Goal: Task Accomplishment & Management: Manage account settings

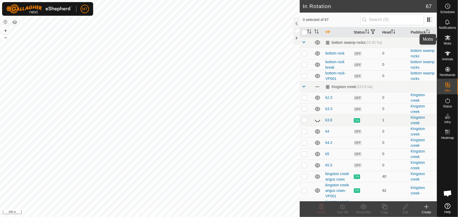
click at [449, 40] on icon at bounding box center [448, 37] width 6 height 5
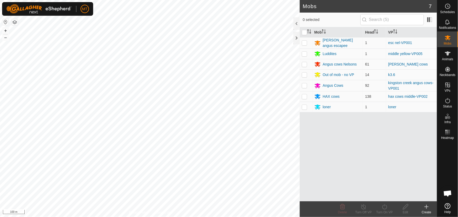
click at [426, 204] on icon at bounding box center [427, 207] width 6 height 6
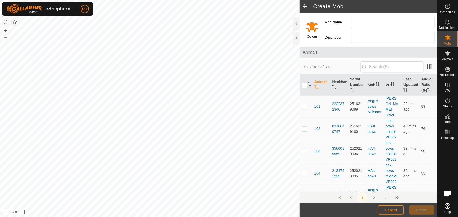
click at [317, 28] on input "Select a color" at bounding box center [312, 26] width 13 height 13
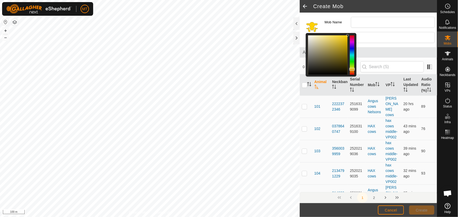
click at [351, 69] on div at bounding box center [352, 54] width 4 height 39
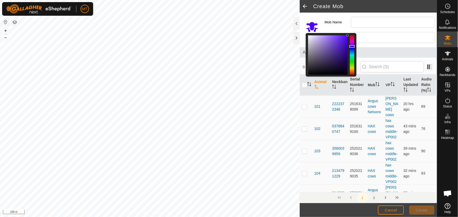
drag, startPoint x: 353, startPoint y: 69, endPoint x: 353, endPoint y: 46, distance: 22.1
click at [353, 46] on div at bounding box center [352, 46] width 6 height 3
click at [369, 23] on input "Mob Name" at bounding box center [393, 22] width 84 height 11
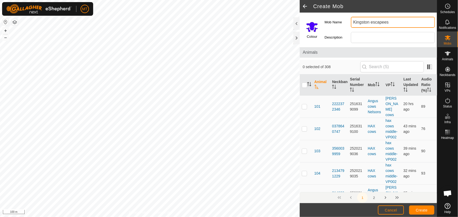
type input "Kingston escapees"
click at [422, 208] on span "Create" at bounding box center [422, 210] width 12 height 4
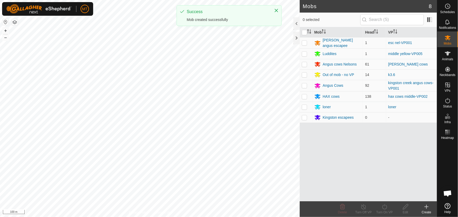
click at [159, 217] on html "MT Schedules Notifications Mobs Animals Neckbands VPs Status Infra Heatmap Help…" at bounding box center [229, 108] width 458 height 217
click at [105, 217] on html "MT Schedules Notifications Mobs Animals Neckbands VPs Status Infra Heatmap Help…" at bounding box center [229, 108] width 458 height 217
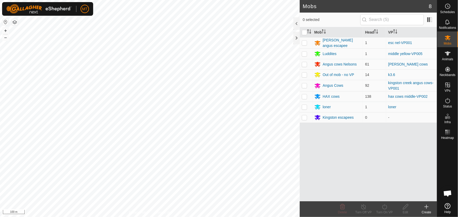
click at [187, 217] on html "MT Schedules Notifications Mobs Animals Neckbands VPs Status Infra Heatmap Help…" at bounding box center [229, 108] width 458 height 217
click at [451, 55] on icon at bounding box center [448, 53] width 6 height 6
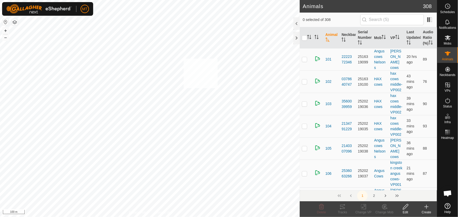
checkbox input "true"
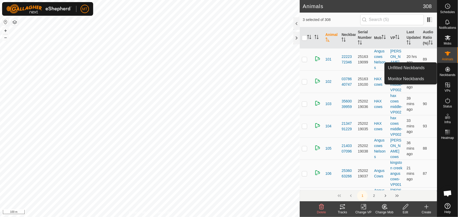
click at [385, 208] on icon at bounding box center [385, 207] width 4 height 3
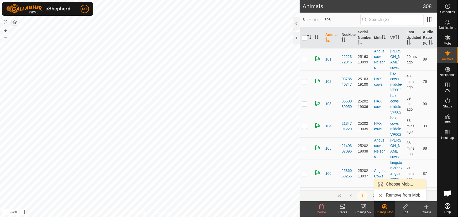
click at [387, 184] on link "Choose Mob..." at bounding box center [400, 184] width 52 height 11
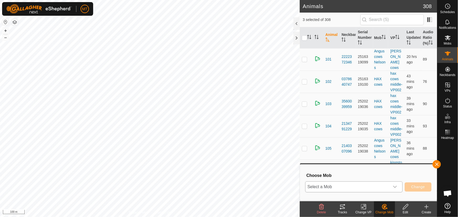
click at [344, 189] on span "Select a Mob" at bounding box center [348, 187] width 84 height 11
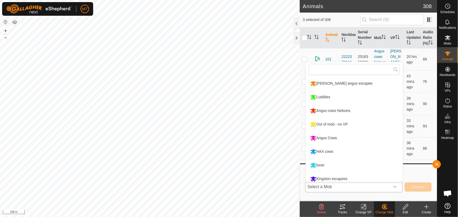
scroll to position [3, 0]
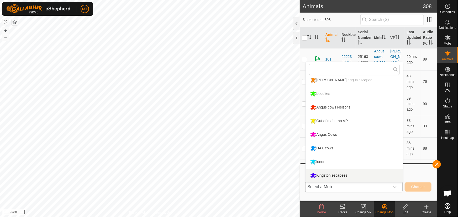
click at [327, 175] on li "Kingston escapees" at bounding box center [354, 175] width 97 height 13
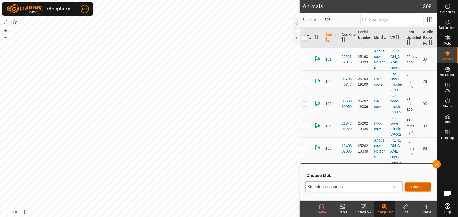
click at [422, 188] on span "Change" at bounding box center [418, 187] width 14 height 4
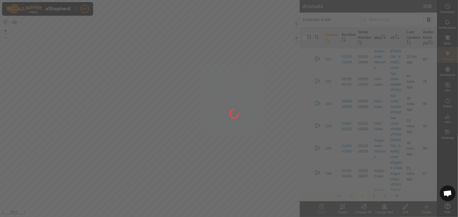
checkbox input "false"
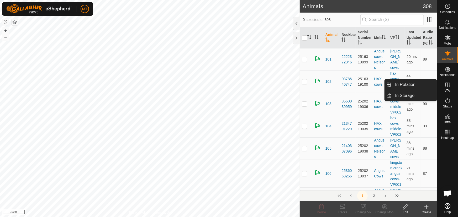
click at [446, 87] on icon at bounding box center [448, 85] width 6 height 6
click at [406, 83] on link "In Rotation" at bounding box center [414, 85] width 45 height 11
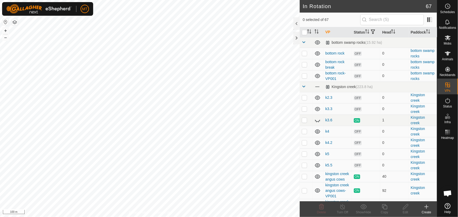
click at [426, 212] on div "Create" at bounding box center [426, 212] width 21 height 5
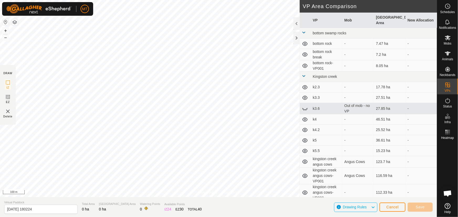
click at [63, 0] on html "MT Schedules Notifications Mobs Animals Neckbands VPs Status Infra Heatmap Help…" at bounding box center [229, 108] width 458 height 217
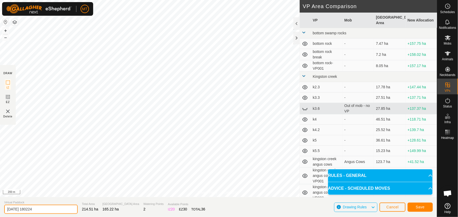
drag, startPoint x: 51, startPoint y: 209, endPoint x: 0, endPoint y: 208, distance: 51.2
click at [0, 208] on section "Virtual Paddock 2025-09-20 180224 Total Area 214.51 ha Grazing Area 165.22 ha W…" at bounding box center [218, 207] width 437 height 20
type input "Kingston creek escapees"
click at [421, 206] on span "Save" at bounding box center [420, 207] width 9 height 4
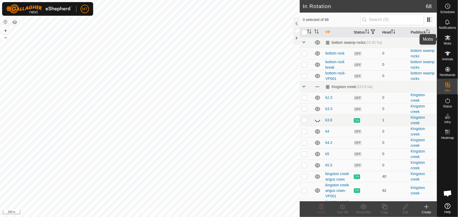
click at [447, 40] on icon at bounding box center [448, 38] width 6 height 6
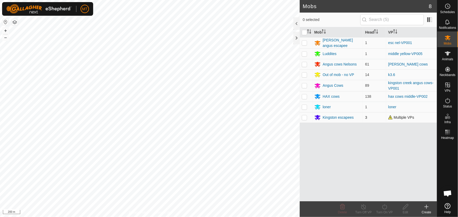
click at [304, 118] on p-checkbox at bounding box center [304, 118] width 5 height 4
checkbox input "true"
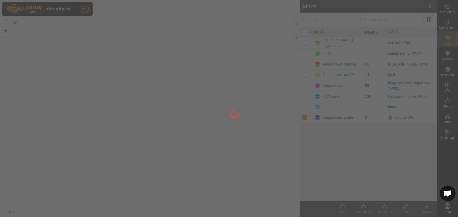
click at [383, 210] on div at bounding box center [229, 108] width 458 height 217
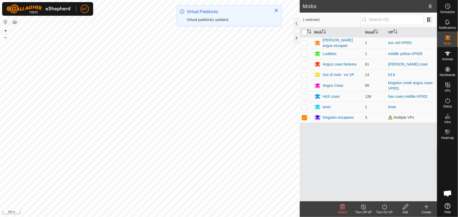
click at [384, 206] on icon at bounding box center [384, 207] width 7 height 6
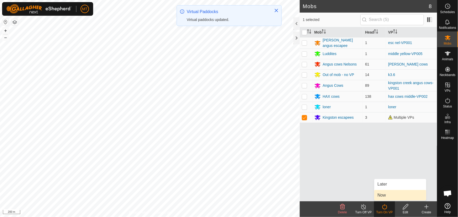
click at [384, 196] on link "Now" at bounding box center [400, 195] width 52 height 11
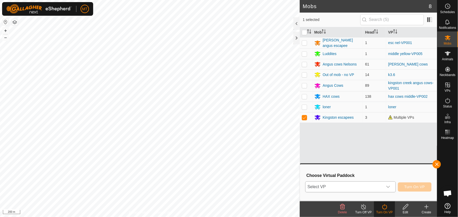
click at [345, 185] on span "Select VP" at bounding box center [344, 187] width 77 height 11
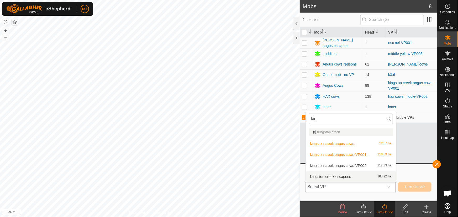
type input "kin"
click at [349, 177] on li "Kingston creek escapees 165.22 ha" at bounding box center [351, 177] width 90 height 11
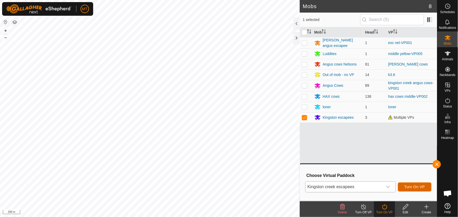
click at [414, 189] on span "Turn On VP" at bounding box center [415, 187] width 20 height 4
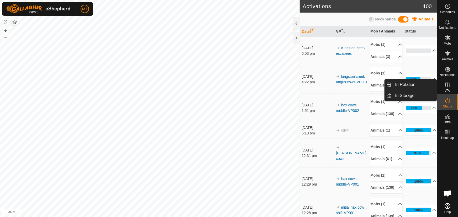
click at [449, 88] on es-virtualpaddocks-svg-icon at bounding box center [447, 85] width 9 height 8
click at [410, 86] on link "In Rotation" at bounding box center [414, 85] width 45 height 11
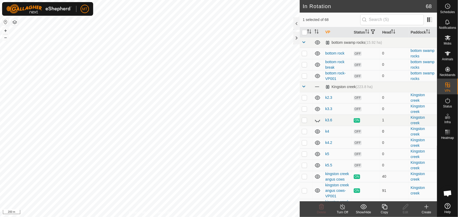
click at [316, 135] on div "In Rotation 68 1 selected of 68 VP Status Head Paddock bottom swamp rocks (15.9…" at bounding box center [218, 108] width 437 height 217
checkbox input "false"
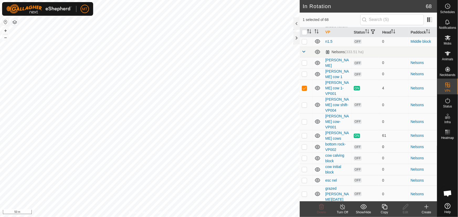
scroll to position [406, 0]
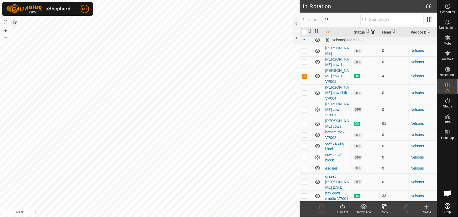
click at [305, 78] on p-checkbox at bounding box center [304, 76] width 5 height 4
checkbox input "false"
click at [305, 123] on p-checkbox at bounding box center [304, 124] width 5 height 4
checkbox input "true"
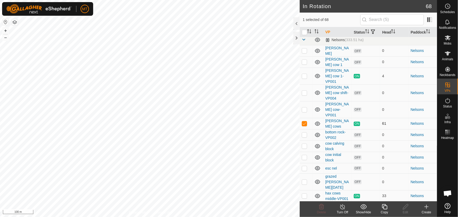
checkbox input "false"
checkbox input "true"
click at [305, 35] on input "checkbox" at bounding box center [304, 32] width 5 height 5
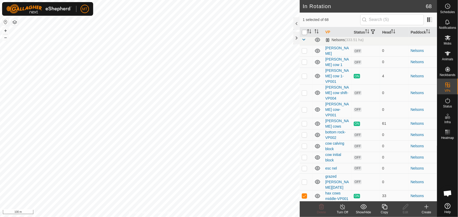
checkbox input "true"
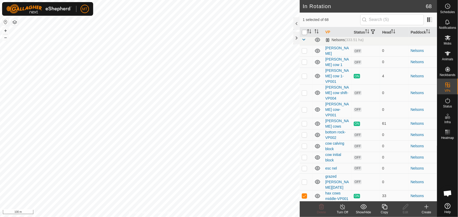
checkbox input "true"
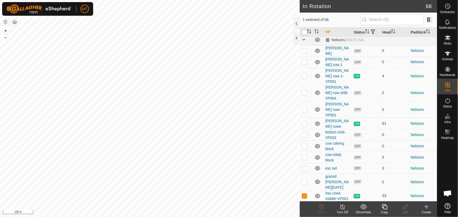
checkbox input "true"
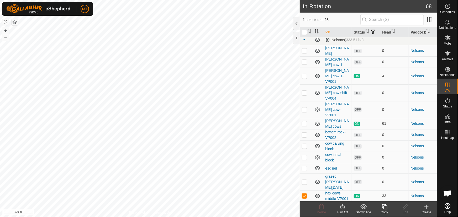
checkbox input "true"
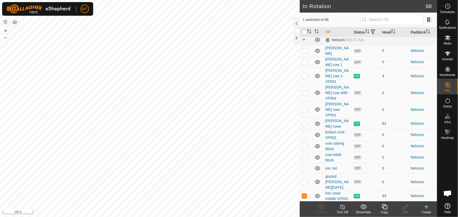
checkbox input "true"
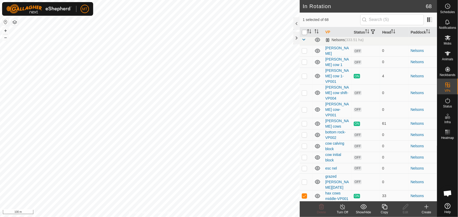
checkbox input "true"
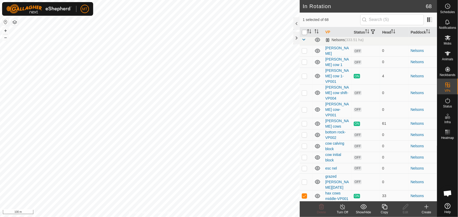
checkbox input "true"
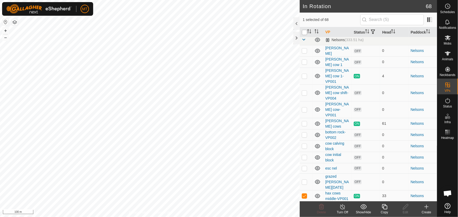
checkbox input "true"
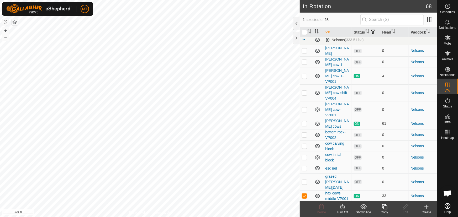
checkbox input "true"
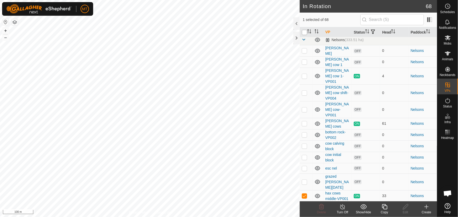
checkbox input "true"
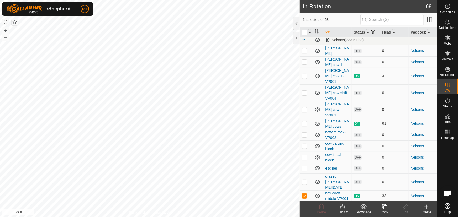
checkbox input "true"
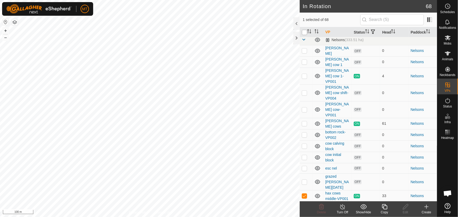
checkbox input "true"
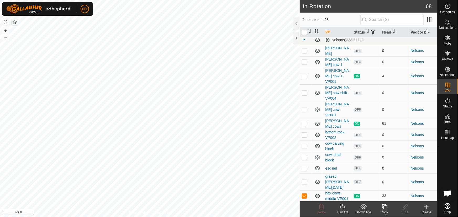
checkbox input "true"
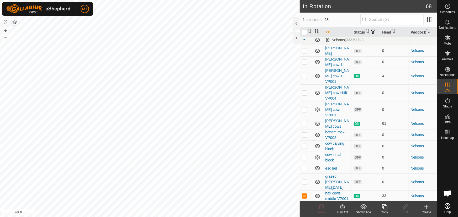
checkbox input "true"
click at [306, 38] on th at bounding box center [306, 32] width 13 height 10
click at [307, 33] on input "checkbox" at bounding box center [304, 32] width 5 height 5
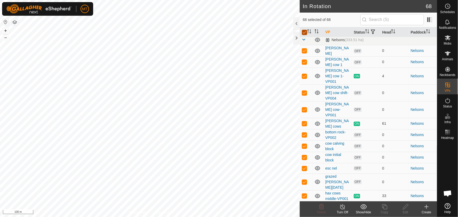
checkbox input "false"
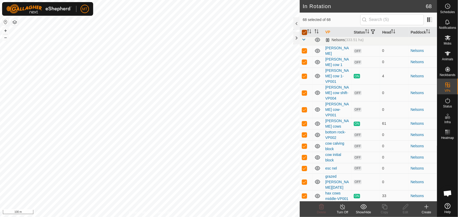
checkbox input "false"
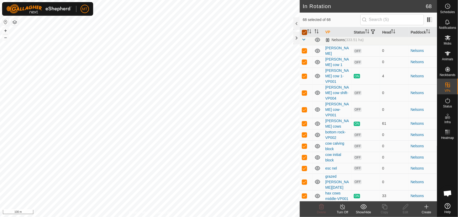
checkbox input "false"
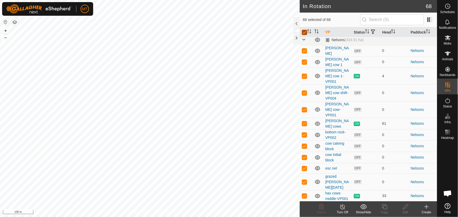
checkbox input "false"
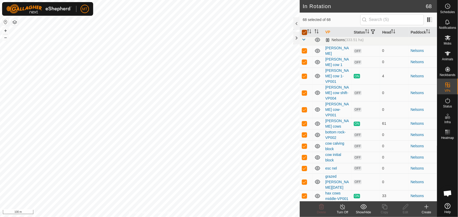
checkbox input "false"
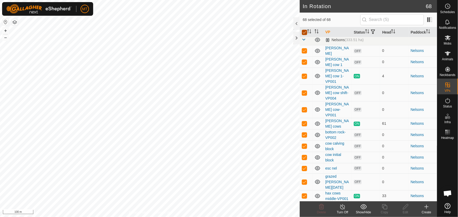
checkbox input "false"
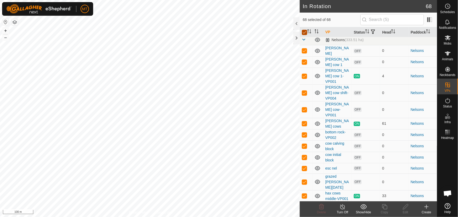
checkbox input "false"
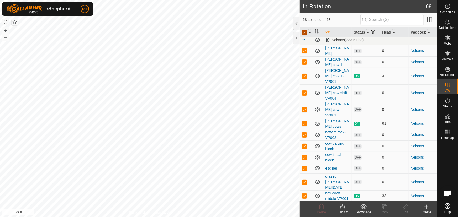
checkbox input "false"
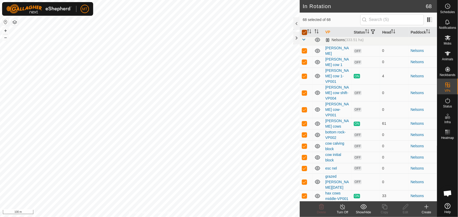
checkbox input "false"
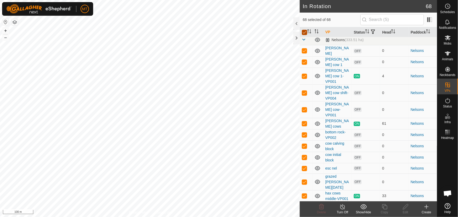
checkbox input "false"
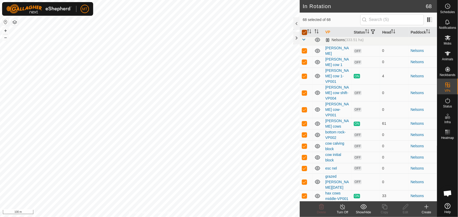
checkbox input "false"
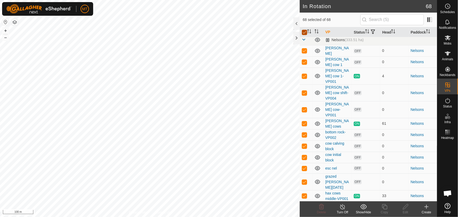
checkbox input "false"
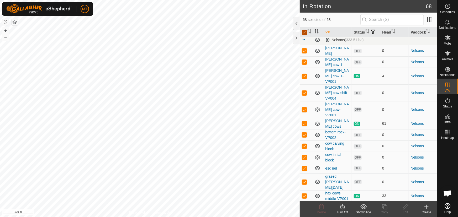
checkbox input "false"
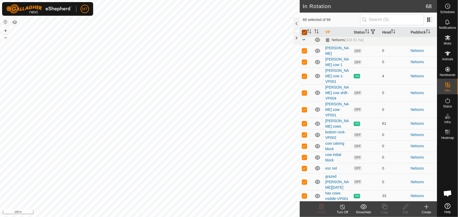
checkbox input "false"
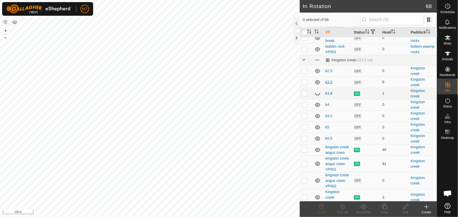
scroll to position [0, 0]
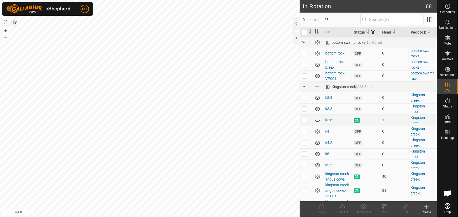
click at [305, 55] on p-checkbox at bounding box center [304, 53] width 5 height 4
checkbox input "true"
click at [304, 67] on p-checkbox at bounding box center [304, 64] width 5 height 4
checkbox input "true"
click at [304, 78] on p-checkbox at bounding box center [304, 76] width 5 height 4
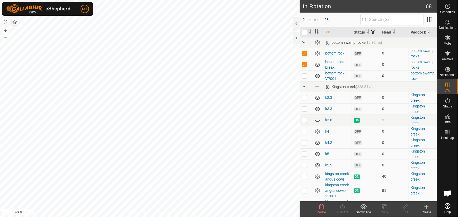
checkbox input "true"
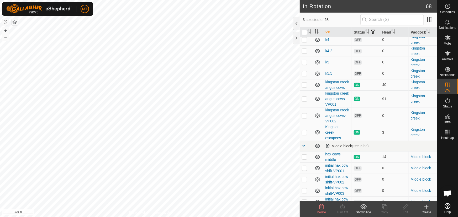
scroll to position [95, 0]
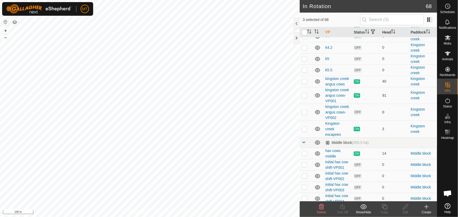
click at [304, 114] on p-checkbox at bounding box center [304, 112] width 5 height 4
checkbox input "true"
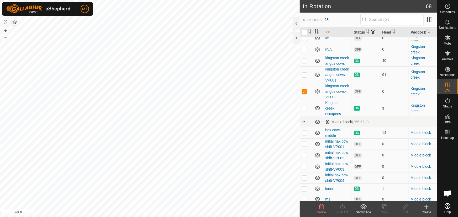
scroll to position [143, 0]
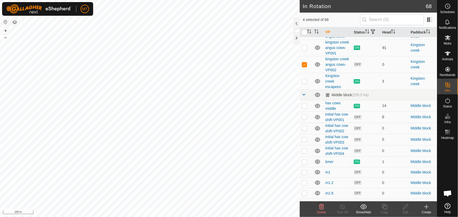
click at [305, 119] on p-checkbox at bounding box center [304, 117] width 5 height 4
checkbox input "true"
click at [305, 130] on p-checkbox at bounding box center [304, 128] width 5 height 4
checkbox input "true"
click at [305, 142] on p-checkbox at bounding box center [304, 140] width 5 height 4
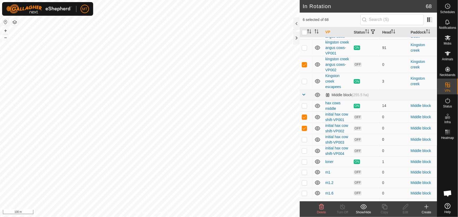
checkbox input "true"
click at [305, 157] on td at bounding box center [306, 150] width 13 height 11
checkbox input "true"
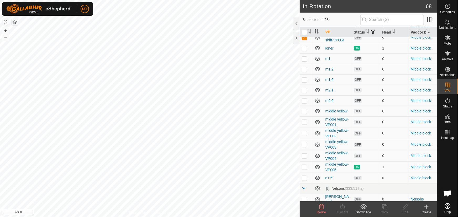
scroll to position [286, 0]
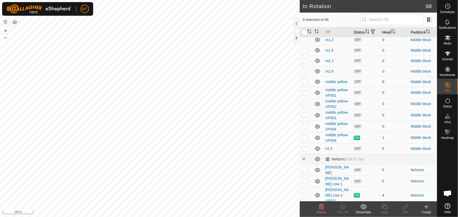
click at [305, 84] on p-checkbox at bounding box center [304, 82] width 5 height 4
checkbox input "true"
click at [306, 95] on p-tablecheckbox at bounding box center [304, 93] width 5 height 4
checkbox input "true"
click at [306, 106] on p-checkbox at bounding box center [304, 104] width 5 height 4
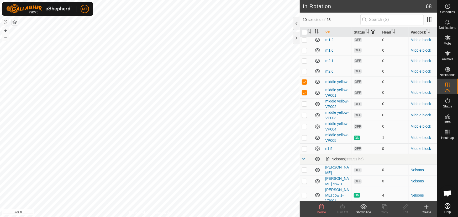
checkbox input "true"
click at [305, 117] on p-checkbox at bounding box center [304, 115] width 5 height 4
checkbox input "true"
click at [304, 129] on p-checkbox at bounding box center [304, 126] width 5 height 4
checkbox input "true"
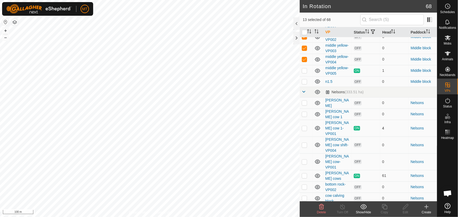
scroll to position [358, 0]
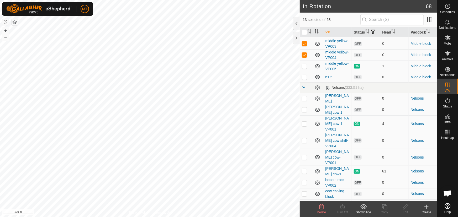
click at [305, 101] on p-checkbox at bounding box center [304, 98] width 5 height 4
checkbox input "true"
click at [305, 112] on p-checkbox at bounding box center [304, 110] width 5 height 4
checkbox input "true"
click at [305, 143] on p-checkbox at bounding box center [304, 141] width 5 height 4
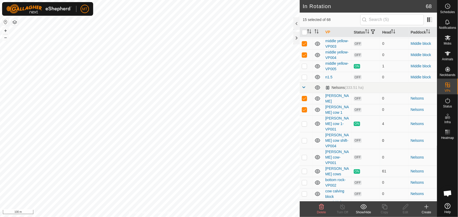
checkbox input "true"
click at [302, 161] on td at bounding box center [306, 157] width 13 height 17
checkbox input "true"
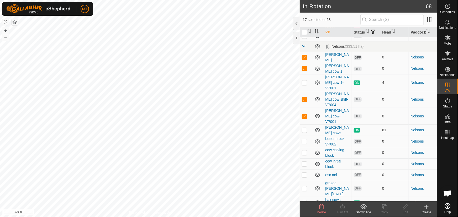
scroll to position [406, 0]
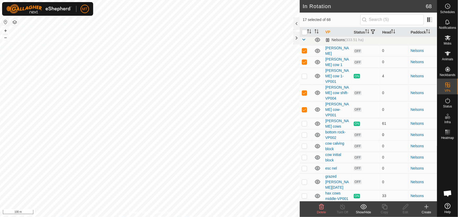
click at [302, 135] on p-checkbox at bounding box center [304, 135] width 5 height 4
checkbox input "true"
click at [304, 156] on p-checkbox at bounding box center [304, 157] width 5 height 4
checkbox input "true"
click at [304, 168] on p-checkbox at bounding box center [304, 168] width 5 height 4
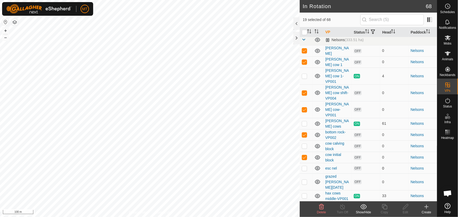
checkbox input "true"
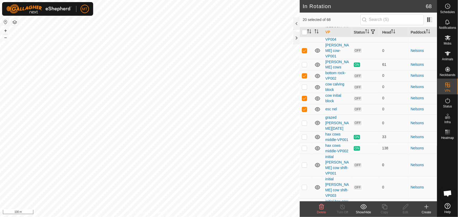
scroll to position [477, 0]
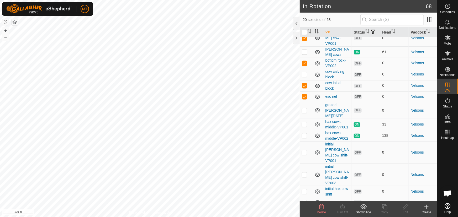
click at [305, 150] on p-checkbox at bounding box center [304, 152] width 5 height 4
checkbox input "true"
click at [305, 173] on p-checkbox at bounding box center [304, 175] width 5 height 4
checkbox input "true"
click at [304, 190] on p-checkbox at bounding box center [304, 192] width 5 height 4
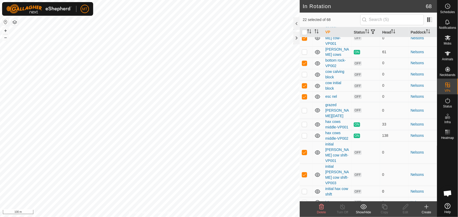
checkbox input "true"
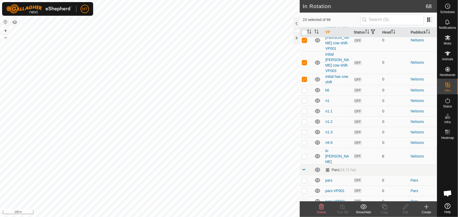
scroll to position [597, 0]
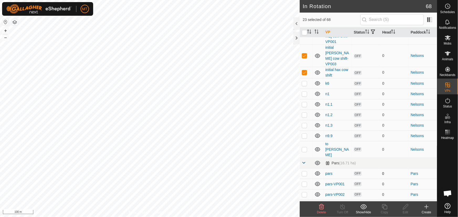
click at [305, 172] on p-checkbox at bounding box center [304, 174] width 5 height 4
checkbox input "true"
click at [303, 182] on p-checkbox at bounding box center [304, 184] width 5 height 4
checkbox input "true"
click at [303, 193] on p-checkbox at bounding box center [304, 195] width 5 height 4
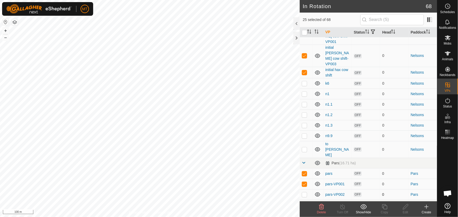
checkbox input "true"
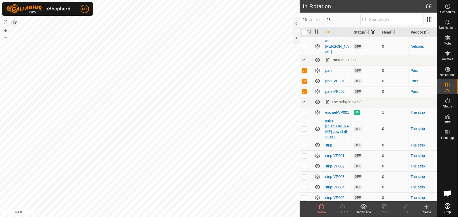
scroll to position [700, 0]
click at [305, 126] on p-checkbox at bounding box center [304, 128] width 5 height 4
checkbox input "true"
click at [305, 143] on p-checkbox at bounding box center [304, 145] width 5 height 4
checkbox input "true"
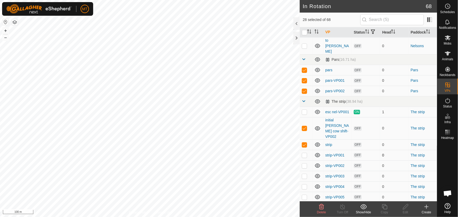
click at [305, 150] on td at bounding box center [306, 155] width 13 height 11
checkbox input "true"
click at [304, 164] on p-checkbox at bounding box center [304, 166] width 5 height 4
checkbox input "true"
click at [305, 174] on p-checkbox at bounding box center [304, 176] width 5 height 4
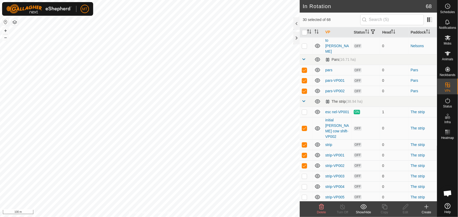
checkbox input "true"
click at [304, 185] on p-checkbox at bounding box center [304, 187] width 5 height 4
checkbox input "true"
click at [305, 195] on p-checkbox at bounding box center [304, 197] width 5 height 4
checkbox input "true"
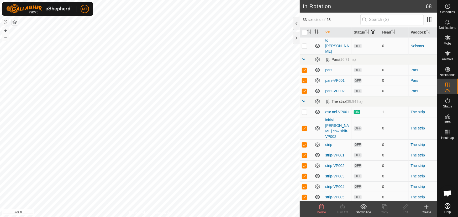
click at [305, 206] on p-checkbox at bounding box center [304, 208] width 5 height 4
checkbox input "true"
click at [305, 216] on p-checkbox at bounding box center [304, 218] width 5 height 4
checkbox input "true"
click at [320, 208] on icon at bounding box center [321, 207] width 6 height 6
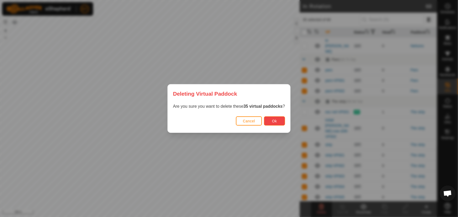
click at [278, 119] on button "Ok" at bounding box center [274, 121] width 21 height 9
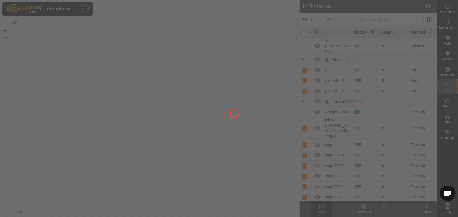
checkbox input "false"
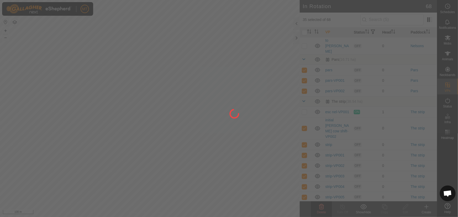
checkbox input "false"
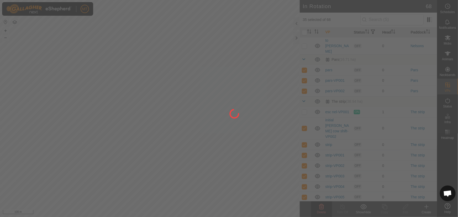
checkbox input "false"
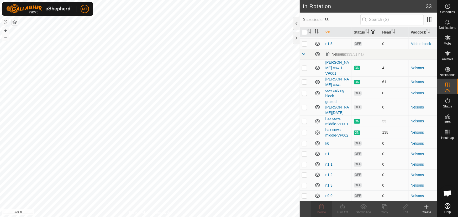
scroll to position [267, 0]
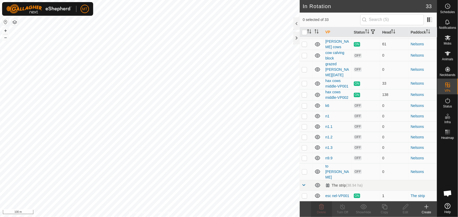
click at [305, 197] on p-checkbox at bounding box center [304, 196] width 5 height 4
click at [369, 63] on div "In Rotation 33 1 selected of 33 VP Status Head Paddock Kingston creek (223.8 ha…" at bounding box center [218, 108] width 437 height 217
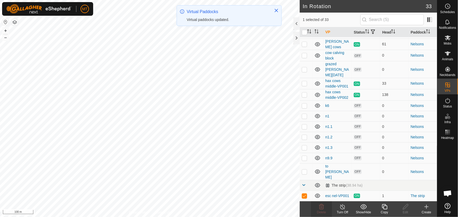
scroll to position [0, 0]
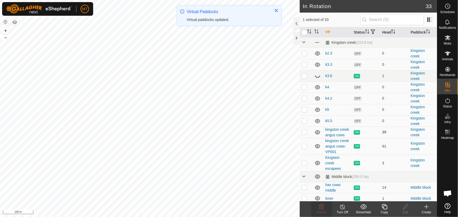
click at [343, 152] on div "In Rotation 33 1 selected of 33 VP Status Head Paddock Kingston creek (223.8 ha…" at bounding box center [218, 108] width 437 height 217
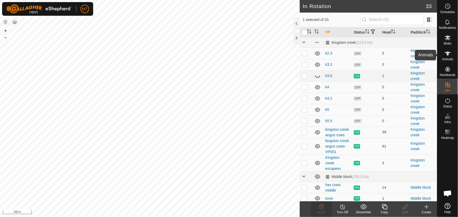
click at [449, 57] on es-animals-svg-icon at bounding box center [447, 53] width 9 height 8
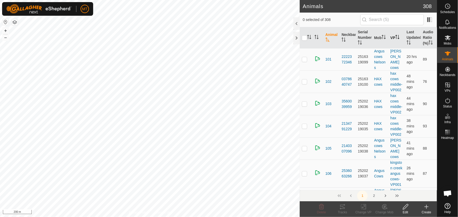
click at [397, 36] on icon "Activate to sort" at bounding box center [397, 37] width 4 height 4
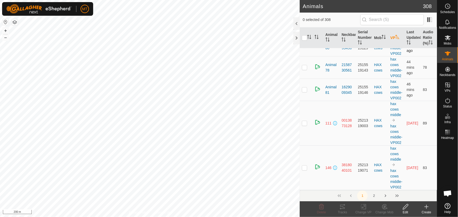
scroll to position [6177, 0]
click at [374, 196] on button "2" at bounding box center [374, 196] width 11 height 11
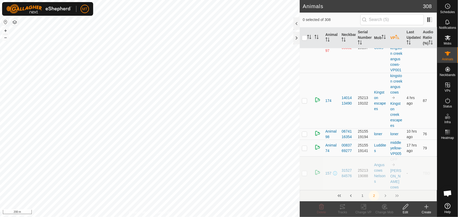
scroll to position [4988, 0]
click at [305, 150] on p-checkbox at bounding box center [304, 148] width 5 height 4
click at [304, 150] on p-checkbox at bounding box center [304, 148] width 5 height 4
click at [386, 195] on div "1 2" at bounding box center [369, 196] width 138 height 11
click at [384, 207] on icon at bounding box center [385, 207] width 4 height 3
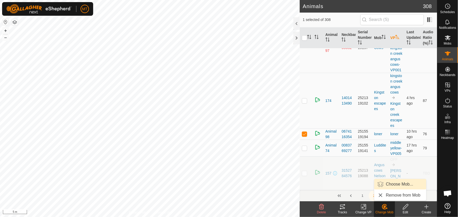
click at [390, 185] on link "Choose Mob..." at bounding box center [400, 184] width 52 height 11
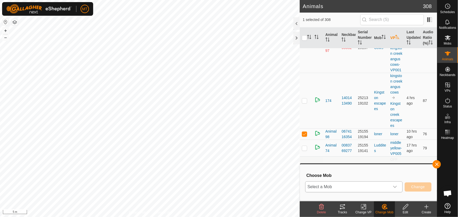
click at [353, 186] on span "Select a Mob" at bounding box center [348, 187] width 84 height 11
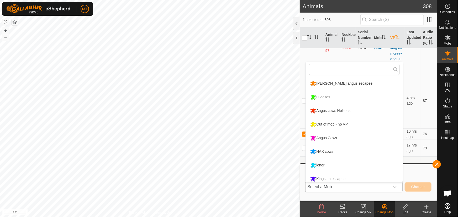
scroll to position [3, 0]
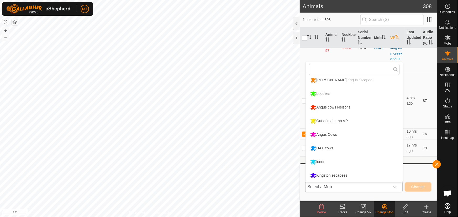
click at [326, 93] on li "Luddites" at bounding box center [354, 93] width 97 height 13
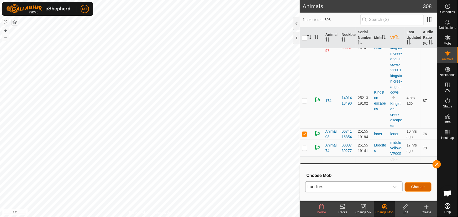
click at [423, 187] on span "Change" at bounding box center [418, 187] width 14 height 4
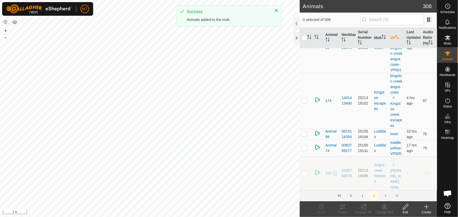
scroll to position [4955, 0]
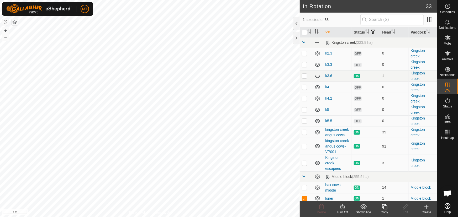
click at [385, 207] on icon at bounding box center [384, 207] width 7 height 6
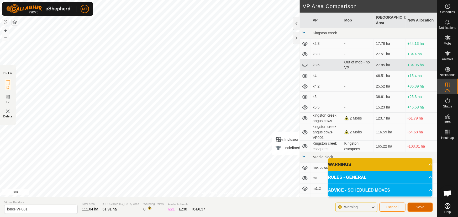
click at [417, 208] on span "Save" at bounding box center [420, 207] width 9 height 4
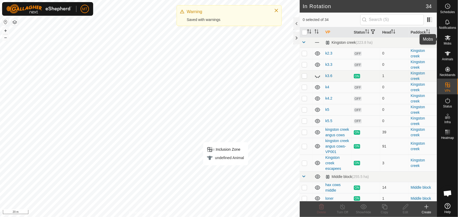
click at [448, 40] on icon at bounding box center [448, 38] width 6 height 6
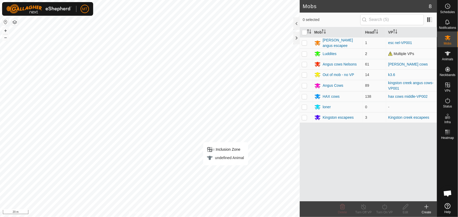
click at [305, 53] on p-checkbox at bounding box center [304, 54] width 5 height 4
click at [384, 208] on icon at bounding box center [384, 207] width 7 height 6
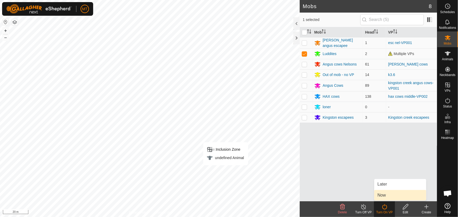
click at [384, 194] on link "Now" at bounding box center [400, 195] width 52 height 11
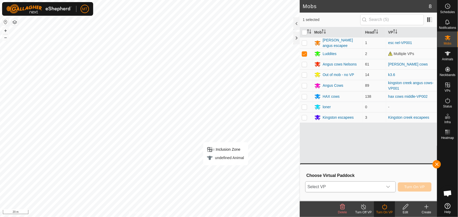
click at [362, 185] on span "Select VP" at bounding box center [344, 187] width 77 height 11
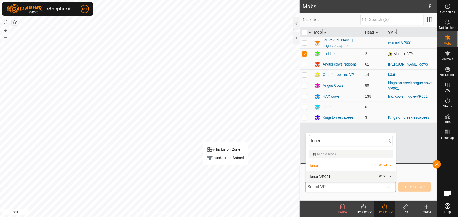
click at [325, 176] on li "loner-VP001 61.91 ha" at bounding box center [351, 177] width 90 height 11
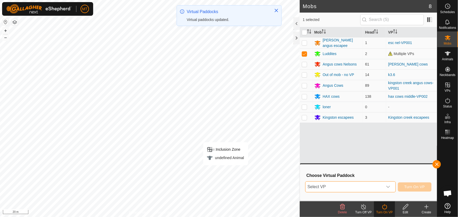
click at [371, 187] on span "Select VP" at bounding box center [344, 187] width 77 height 11
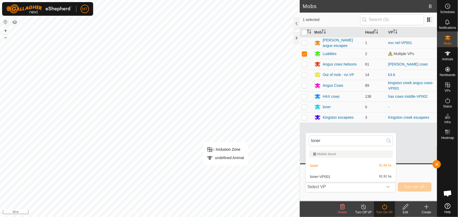
click at [332, 176] on li "loner-VP001 61.91 ha" at bounding box center [351, 177] width 90 height 11
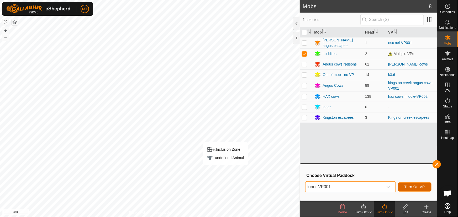
click at [406, 186] on span "Turn On VP" at bounding box center [415, 187] width 20 height 4
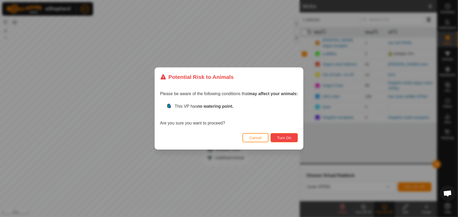
click at [287, 136] on span "Turn On" at bounding box center [284, 138] width 14 height 4
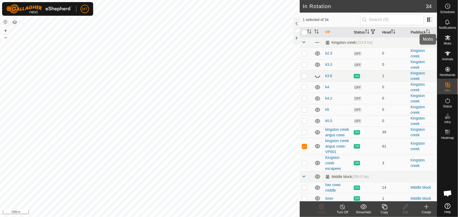
click at [447, 39] on icon at bounding box center [448, 37] width 6 height 5
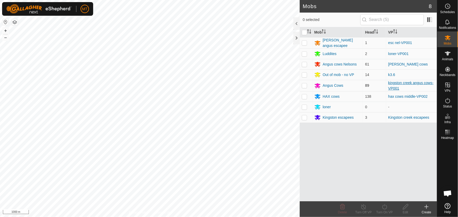
click at [394, 84] on link "kingston creek angus cows-VP001" at bounding box center [410, 86] width 45 height 10
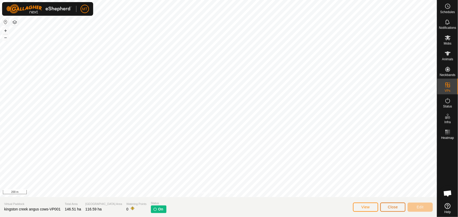
click at [386, 207] on button "Close" at bounding box center [392, 207] width 25 height 9
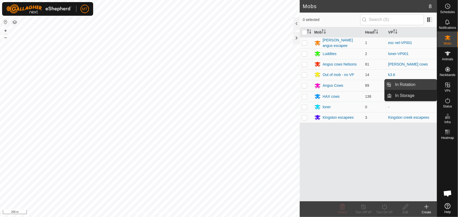
click at [412, 86] on link "In Rotation" at bounding box center [414, 85] width 45 height 11
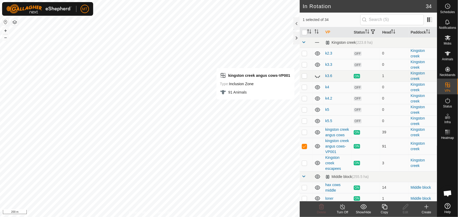
click at [385, 207] on icon at bounding box center [384, 207] width 7 height 6
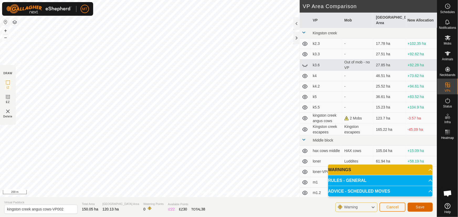
click at [420, 209] on span "Save" at bounding box center [420, 207] width 9 height 4
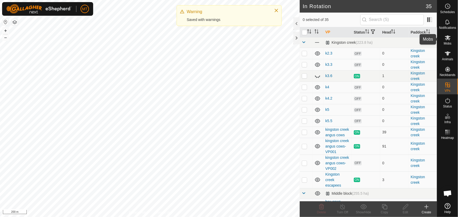
drag, startPoint x: 447, startPoint y: 41, endPoint x: 443, endPoint y: 47, distance: 7.5
click at [447, 41] on es-mob-svg-icon at bounding box center [447, 38] width 9 height 8
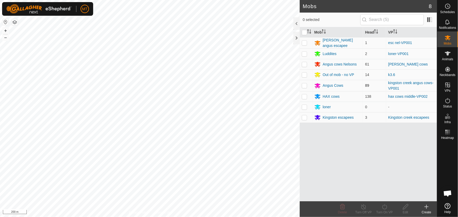
click at [306, 86] on p-checkbox at bounding box center [304, 85] width 5 height 4
click at [383, 209] on icon at bounding box center [384, 207] width 5 height 5
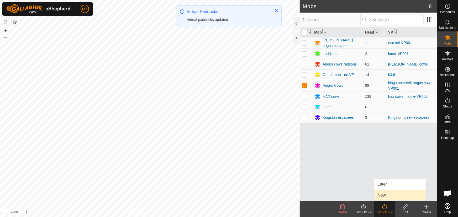
click at [383, 196] on link "Now" at bounding box center [400, 195] width 52 height 11
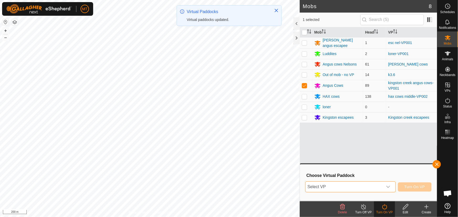
click at [352, 184] on span "Select VP" at bounding box center [344, 187] width 77 height 11
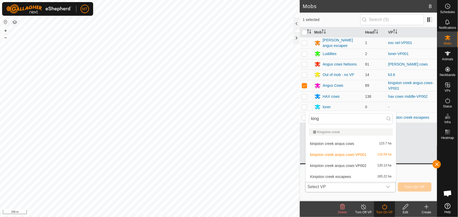
click at [352, 165] on li "kingston creek angus cows-VP002 120.13 ha" at bounding box center [351, 166] width 90 height 11
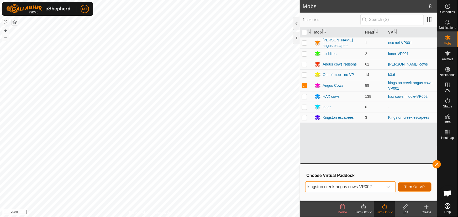
click at [412, 185] on span "Turn On VP" at bounding box center [415, 187] width 20 height 4
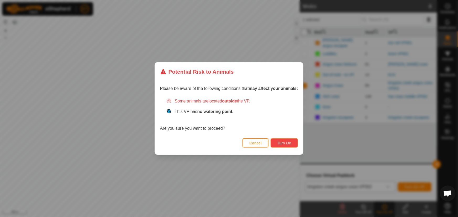
click at [284, 144] on span "Turn On" at bounding box center [284, 143] width 14 height 4
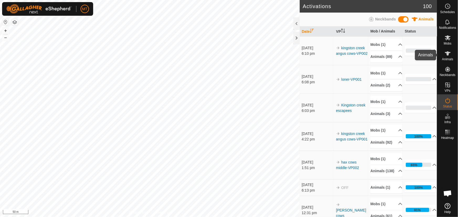
click at [447, 55] on icon at bounding box center [448, 53] width 6 height 4
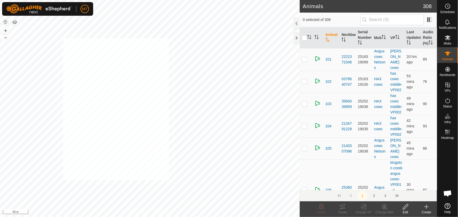
click at [63, 38] on div "218 2803806604 Angus Cows kingston creek angus cows + – ⇧ i 50 m" at bounding box center [150, 108] width 300 height 217
click at [186, 81] on div "218 2803806604 Angus Cows kingston creek angus cows + – ⇧ i 50 m" at bounding box center [150, 108] width 300 height 217
click at [122, 116] on div "208 2000853030 Angus Cows kingston creek angus cows + – ⇧ i 50 m" at bounding box center [150, 108] width 300 height 217
click at [309, 36] on icon "Activate to sort" at bounding box center [309, 37] width 4 height 4
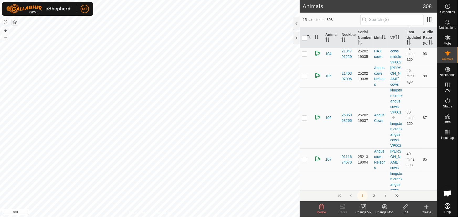
scroll to position [907, 0]
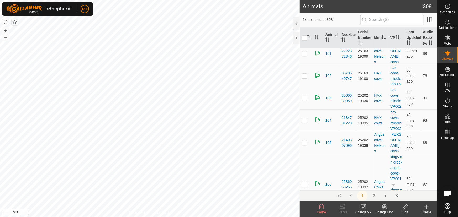
scroll to position [835, 0]
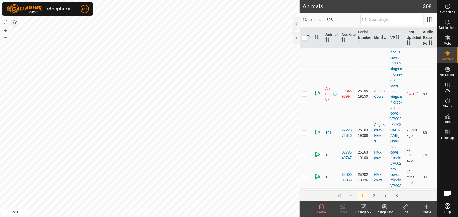
scroll to position [644, 0]
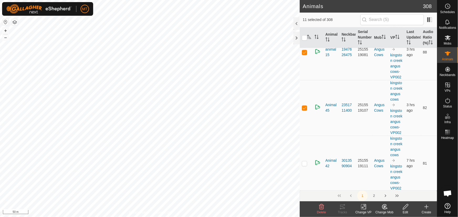
scroll to position [501, 0]
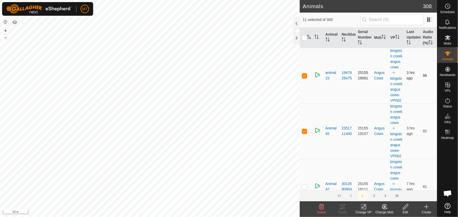
click at [305, 22] on p-checkbox at bounding box center [304, 20] width 5 height 4
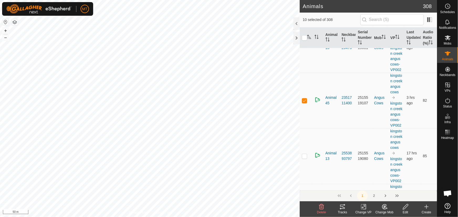
scroll to position [406, 0]
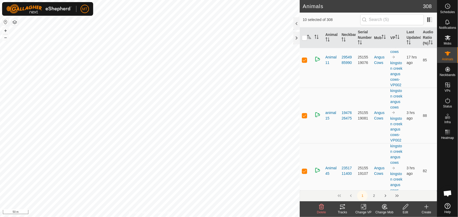
click at [306, 7] on p-checkbox at bounding box center [304, 4] width 5 height 4
click at [305, 7] on p-checkbox at bounding box center [304, 4] width 5 height 4
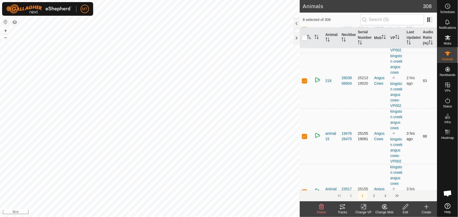
scroll to position [263, 0]
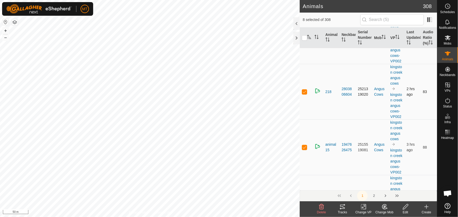
click at [305, 38] on p-checkbox at bounding box center [304, 36] width 5 height 4
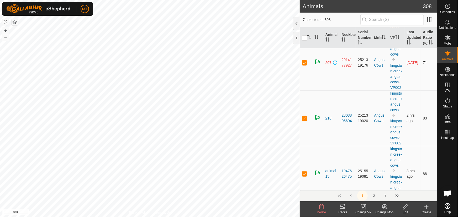
scroll to position [167, 0]
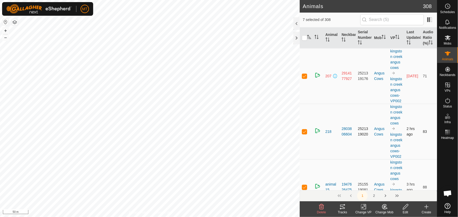
click at [304, 78] on p-checkbox at bounding box center [304, 76] width 5 height 4
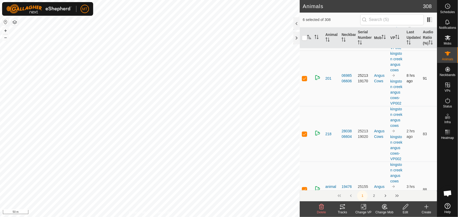
scroll to position [95, 0]
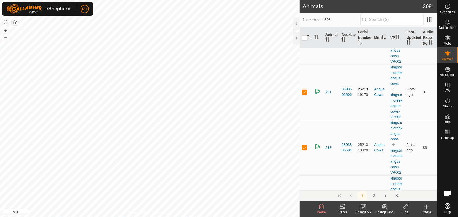
click at [306, 94] on p-checkbox at bounding box center [304, 92] width 5 height 4
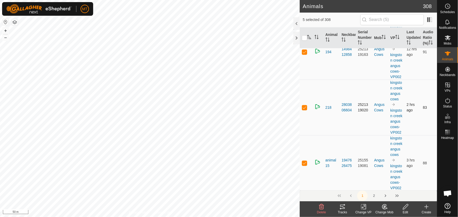
scroll to position [48, 0]
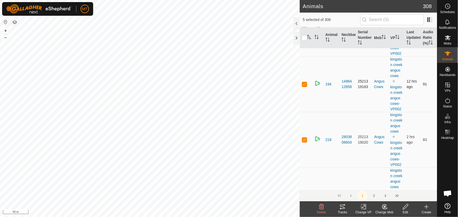
click at [306, 86] on p-checkbox at bounding box center [304, 84] width 5 height 4
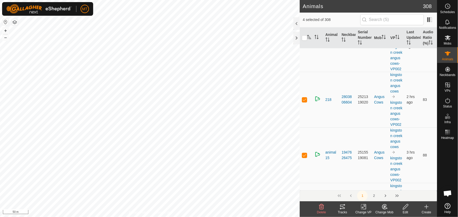
scroll to position [0, 0]
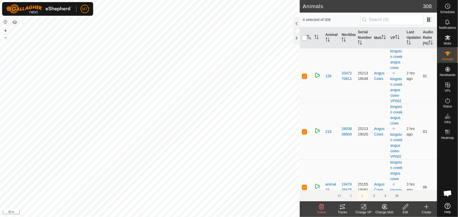
click at [306, 38] on input "checkbox" at bounding box center [304, 37] width 5 height 5
click at [341, 205] on icon at bounding box center [342, 207] width 5 height 4
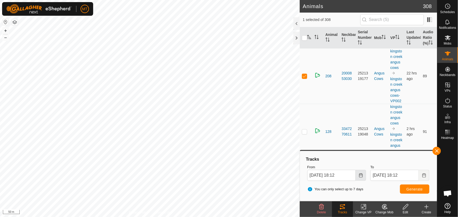
click at [360, 175] on icon "Choose Date" at bounding box center [361, 176] width 4 height 4
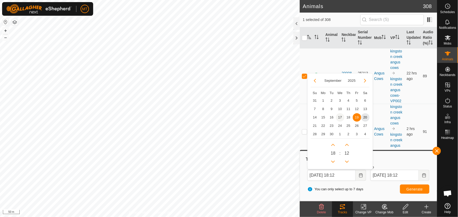
click at [341, 117] on span "17" at bounding box center [340, 117] width 8 height 8
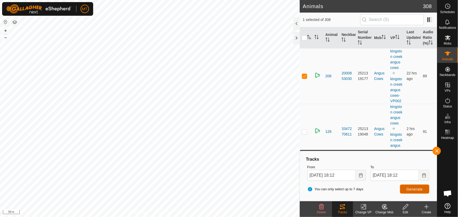
click at [412, 190] on span "Generate" at bounding box center [415, 189] width 16 height 4
click at [360, 174] on icon "Choose Date" at bounding box center [361, 176] width 4 height 4
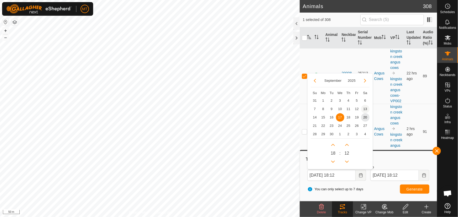
click at [368, 109] on span "13" at bounding box center [365, 109] width 8 height 8
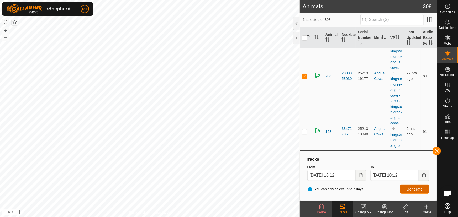
click at [417, 192] on button "Generate" at bounding box center [414, 189] width 29 height 9
click at [412, 192] on button "Generate" at bounding box center [414, 189] width 29 height 9
click at [439, 151] on button "button" at bounding box center [437, 151] width 8 height 8
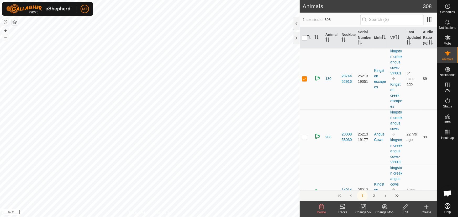
click at [342, 209] on icon at bounding box center [342, 207] width 5 height 4
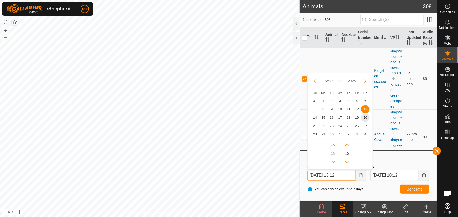
click at [355, 173] on input "13 Sep, 2025 18:12" at bounding box center [331, 175] width 49 height 11
click at [349, 118] on span "18" at bounding box center [348, 117] width 8 height 8
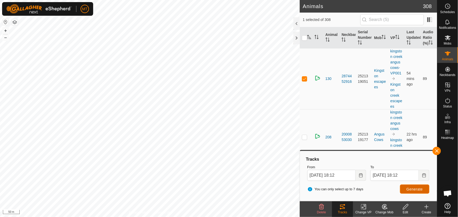
click at [413, 190] on span "Generate" at bounding box center [415, 189] width 16 height 4
click at [358, 173] on button "Choose Date" at bounding box center [361, 175] width 11 height 11
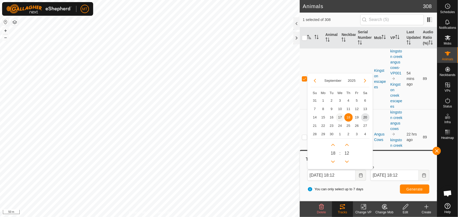
click at [342, 117] on span "17" at bounding box center [340, 117] width 8 height 8
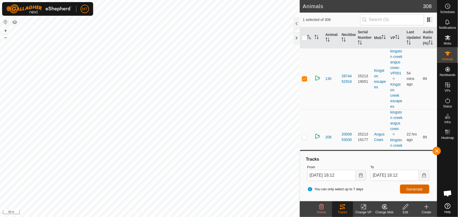
click at [409, 187] on span "Generate" at bounding box center [415, 189] width 16 height 4
click at [359, 177] on icon "Choose Date" at bounding box center [361, 176] width 4 height 4
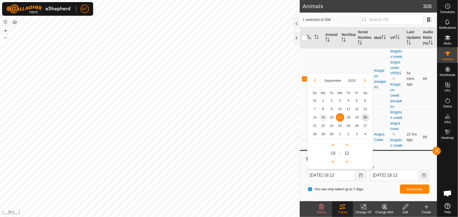
click at [324, 118] on span "15" at bounding box center [323, 117] width 8 height 8
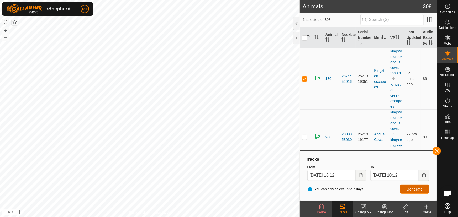
click at [404, 189] on button "Generate" at bounding box center [414, 189] width 29 height 9
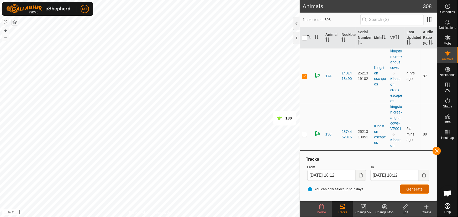
click at [409, 187] on button "Generate" at bounding box center [414, 189] width 29 height 9
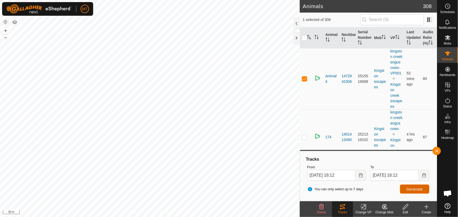
click at [408, 189] on span "Generate" at bounding box center [415, 189] width 16 height 4
click at [407, 189] on span "Generate" at bounding box center [415, 189] width 16 height 4
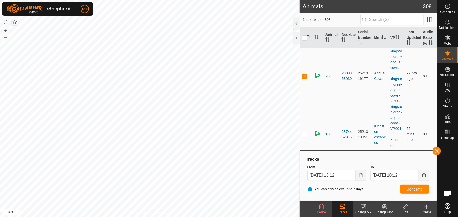
click at [383, 207] on icon at bounding box center [384, 207] width 7 height 6
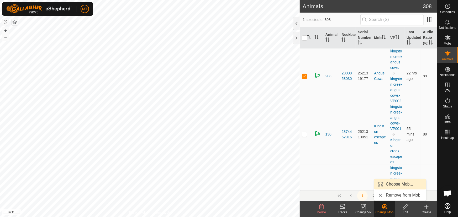
click at [394, 184] on link "Choose Mob..." at bounding box center [400, 184] width 52 height 11
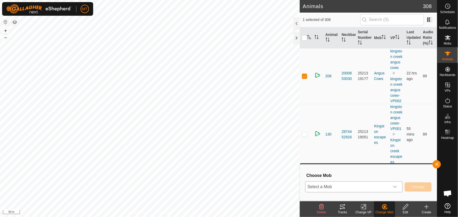
click at [371, 186] on span "Select a Mob" at bounding box center [348, 187] width 84 height 11
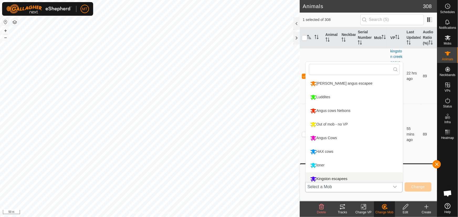
scroll to position [3, 0]
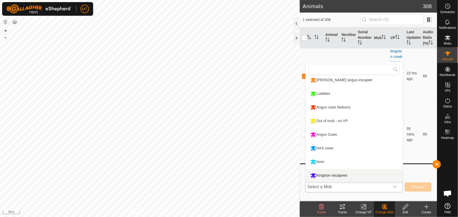
click at [328, 174] on li "Kingston escapees" at bounding box center [354, 175] width 97 height 13
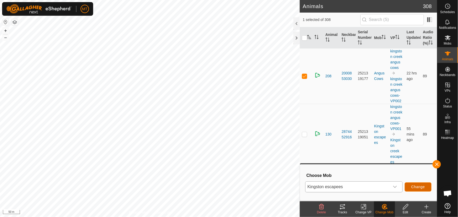
click at [410, 183] on button "Change" at bounding box center [418, 187] width 27 height 9
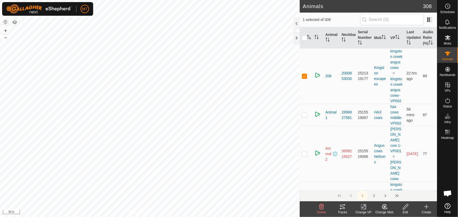
click at [383, 208] on icon at bounding box center [384, 207] width 4 height 5
click at [394, 186] on link "Choose Mob..." at bounding box center [400, 184] width 52 height 11
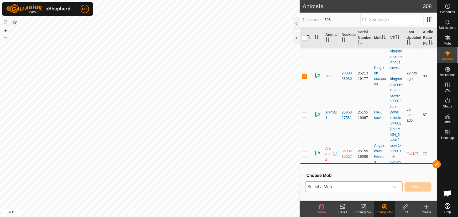
click at [364, 189] on span "Select a Mob" at bounding box center [348, 187] width 84 height 11
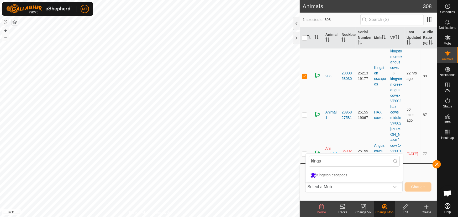
click at [361, 210] on rect at bounding box center [363, 207] width 5 height 5
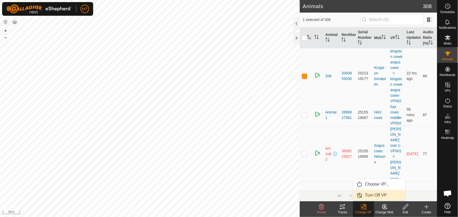
click at [369, 194] on link "Turn Off VP" at bounding box center [379, 195] width 52 height 11
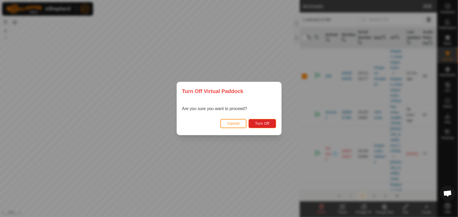
click at [237, 130] on div "Cancel Turn Off" at bounding box center [229, 126] width 104 height 18
click at [235, 124] on span "Cancel" at bounding box center [233, 124] width 12 height 4
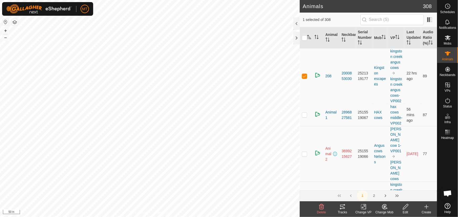
click at [362, 207] on icon at bounding box center [364, 207] width 4 height 3
click at [364, 185] on link "Choose VP..." at bounding box center [379, 184] width 52 height 11
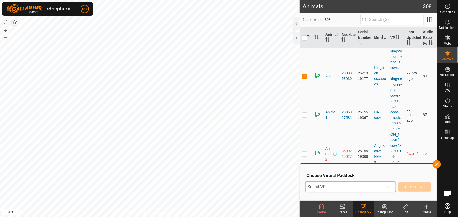
click at [332, 187] on span "Select VP" at bounding box center [344, 187] width 77 height 11
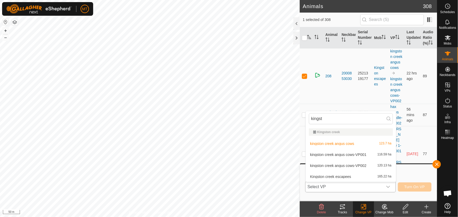
click at [332, 177] on li "Kingston creek escapees 165.22 ha" at bounding box center [351, 177] width 90 height 11
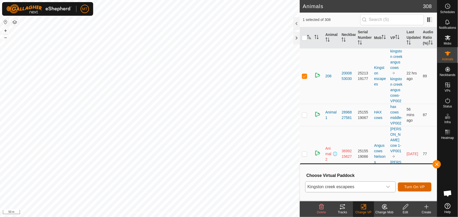
click at [415, 186] on span "Turn On VP" at bounding box center [415, 187] width 20 height 4
click at [375, 189] on span "Select VP" at bounding box center [344, 187] width 77 height 11
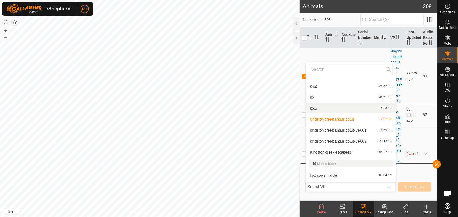
scroll to position [53, 0]
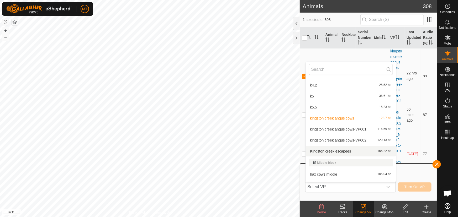
click at [351, 152] on li "Kingston creek escapees 165.22 ha" at bounding box center [351, 151] width 90 height 11
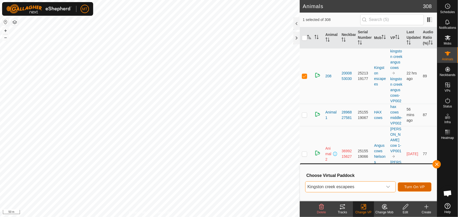
click at [412, 188] on span "Turn On VP" at bounding box center [415, 187] width 20 height 4
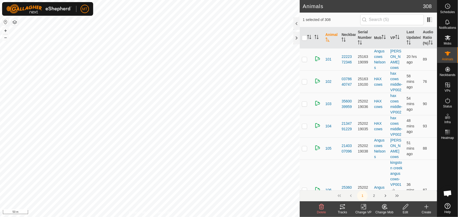
click at [385, 208] on icon at bounding box center [384, 207] width 7 height 6
click at [395, 185] on link "Choose Mob..." at bounding box center [400, 184] width 52 height 11
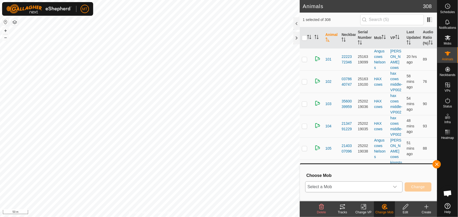
click at [358, 185] on span "Select a Mob" at bounding box center [348, 187] width 84 height 11
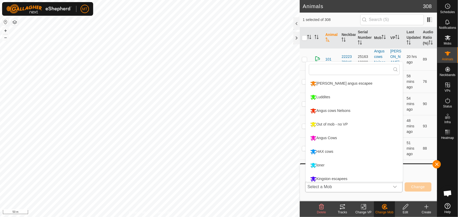
click at [330, 81] on li "[PERSON_NAME] angus escapee" at bounding box center [354, 83] width 97 height 13
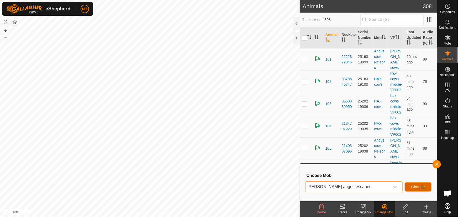
click at [414, 187] on span "Change" at bounding box center [418, 187] width 14 height 4
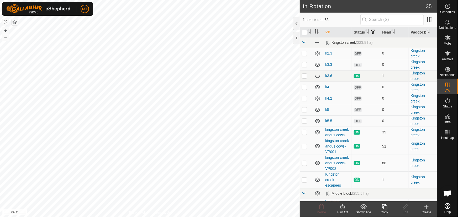
click at [384, 207] on icon at bounding box center [384, 207] width 7 height 6
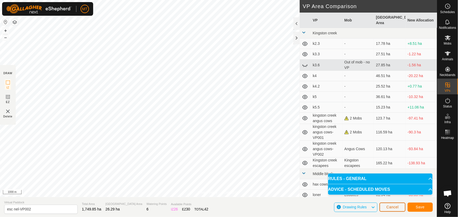
click at [392, 204] on button "Cancel" at bounding box center [393, 207] width 26 height 9
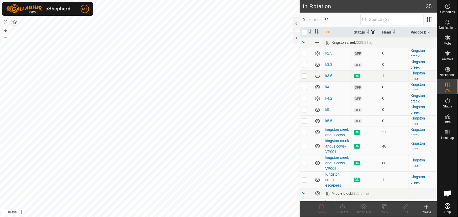
click at [424, 207] on icon at bounding box center [427, 207] width 6 height 6
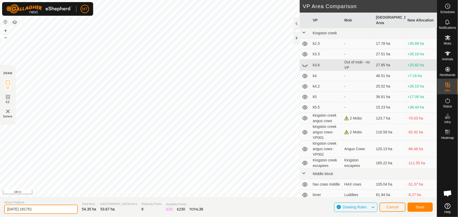
drag, startPoint x: 46, startPoint y: 211, endPoint x: 0, endPoint y: 206, distance: 46.2
click at [0, 206] on section "Virtual Paddock [DATE] 181751 Total Area 54.35 ha Grazing Area 53.67 ha Waterin…" at bounding box center [218, 207] width 437 height 20
type input "[PERSON_NAME] escapees"
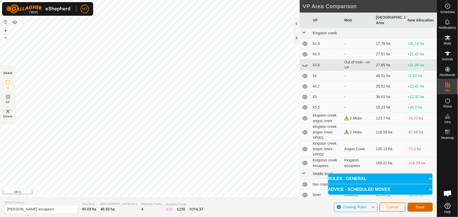
click at [427, 207] on button "Save" at bounding box center [420, 207] width 25 height 9
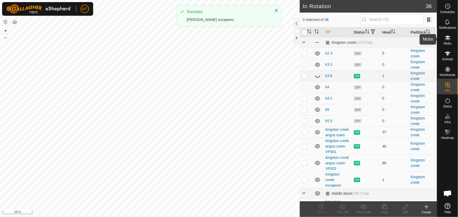
click at [450, 41] on es-mob-svg-icon at bounding box center [447, 38] width 9 height 8
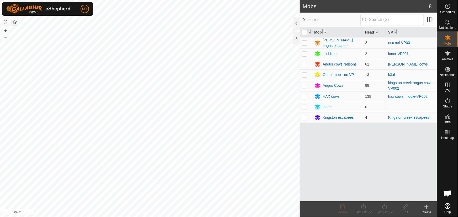
click at [303, 43] on p-checkbox at bounding box center [304, 43] width 5 height 4
checkbox input "true"
click at [384, 207] on icon at bounding box center [384, 207] width 7 height 6
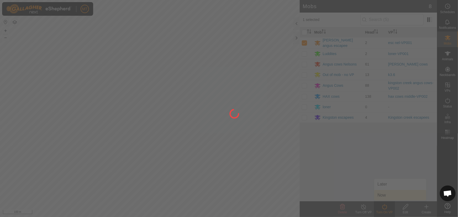
click at [387, 196] on div at bounding box center [229, 108] width 458 height 217
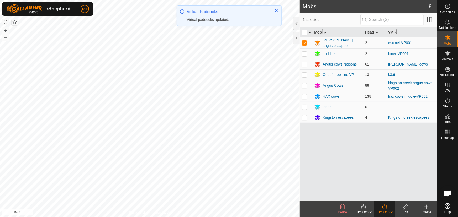
click at [387, 209] on icon at bounding box center [384, 207] width 7 height 6
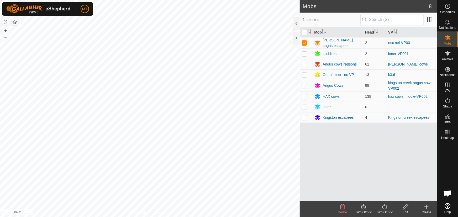
click at [383, 208] on icon at bounding box center [384, 207] width 5 height 5
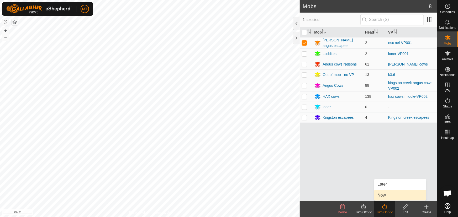
click at [383, 195] on link "Now" at bounding box center [400, 195] width 52 height 11
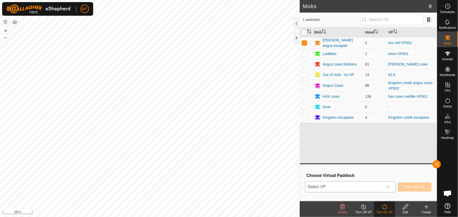
click at [342, 186] on span "Select VP" at bounding box center [344, 187] width 77 height 11
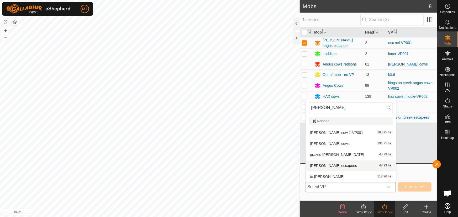
type input "[PERSON_NAME]"
click at [330, 167] on li "[PERSON_NAME] escapees 48.93 ha" at bounding box center [351, 166] width 90 height 11
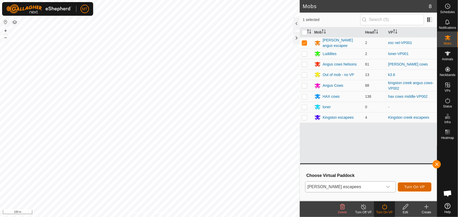
click at [409, 188] on span "Turn On VP" at bounding box center [415, 187] width 20 height 4
